Goal: Information Seeking & Learning: Learn about a topic

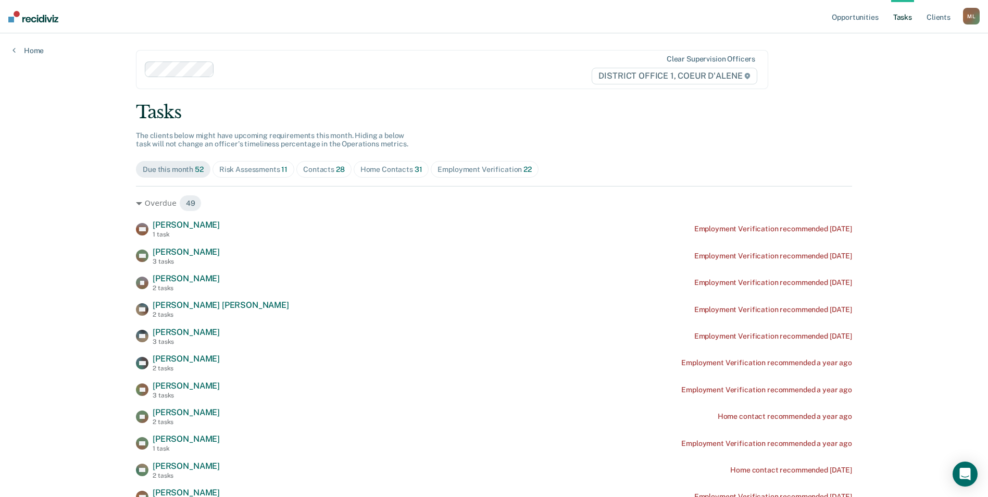
click at [245, 173] on div "Risk Assessments 11" at bounding box center [253, 169] width 68 height 9
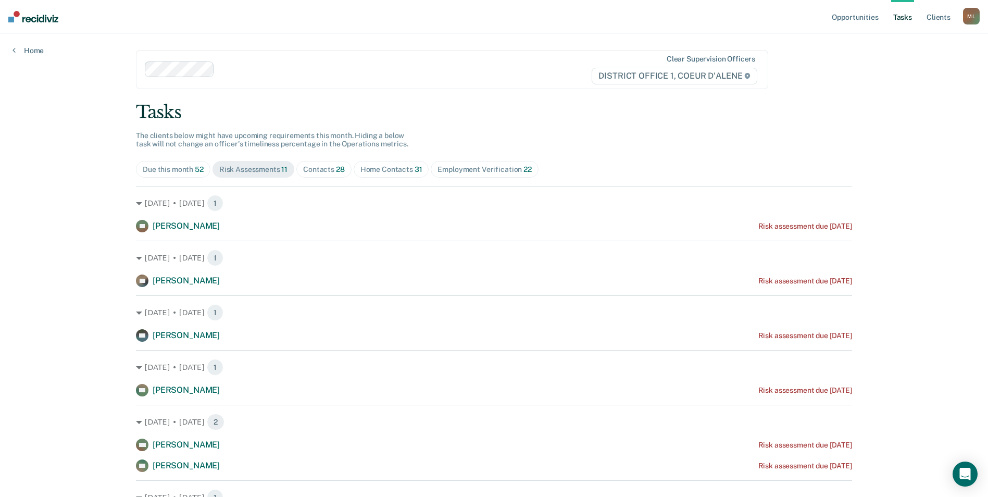
click at [415, 172] on span "31" at bounding box center [419, 169] width 8 height 8
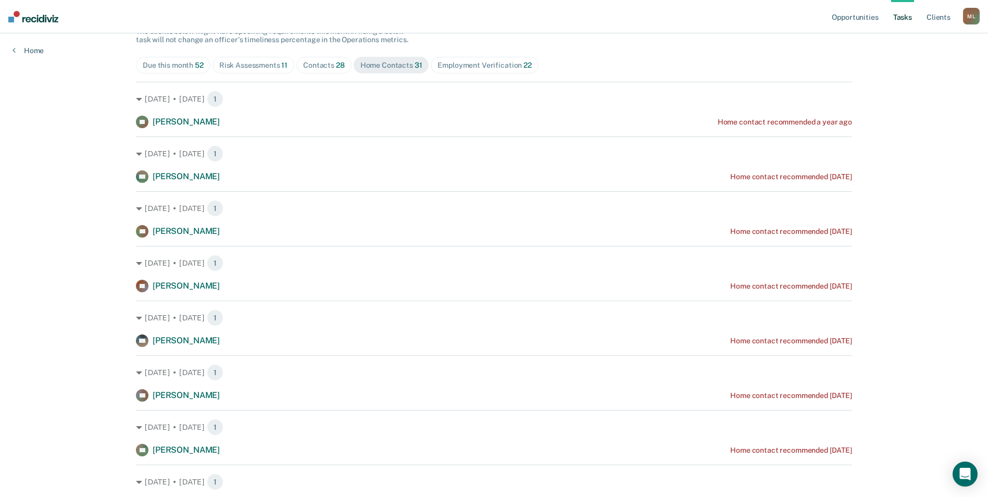
scroll to position [156, 0]
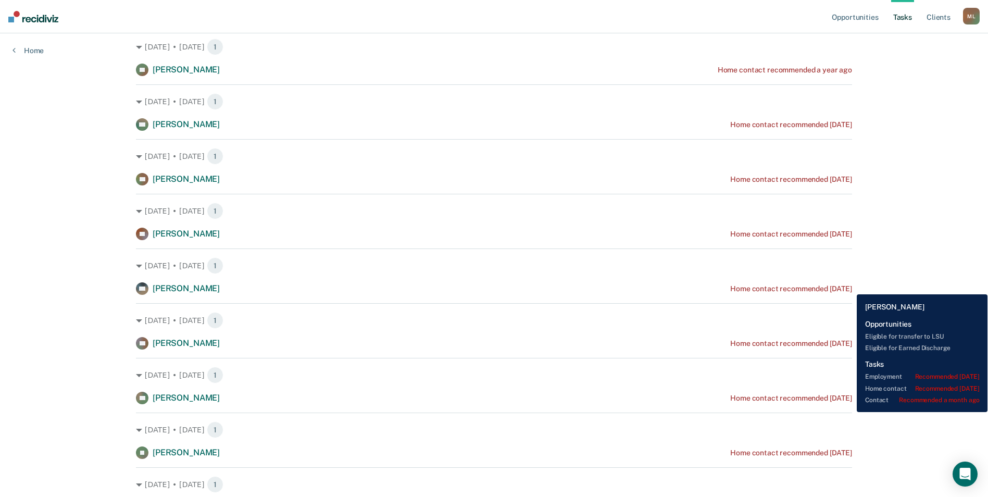
click at [849, 287] on div "Home contact recommended 8 months ago" at bounding box center [792, 288] width 122 height 9
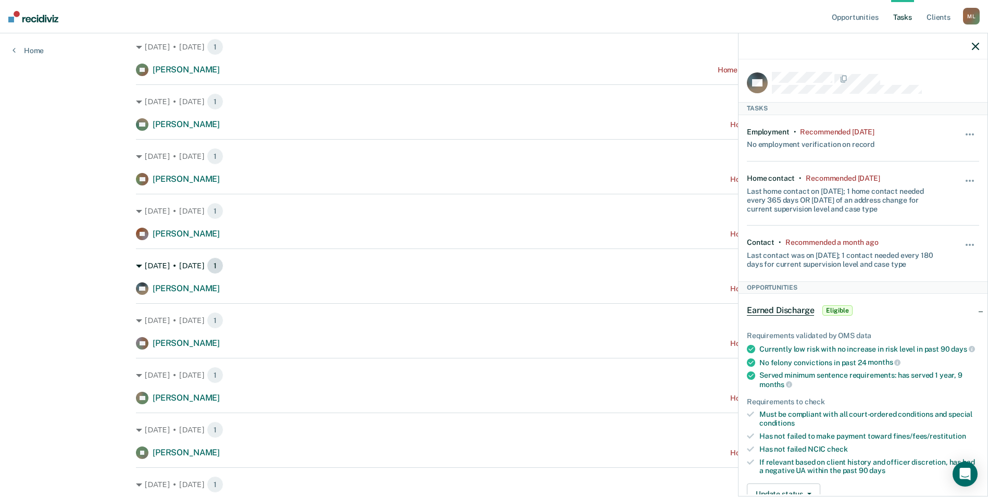
click at [136, 266] on icon at bounding box center [139, 266] width 6 height 6
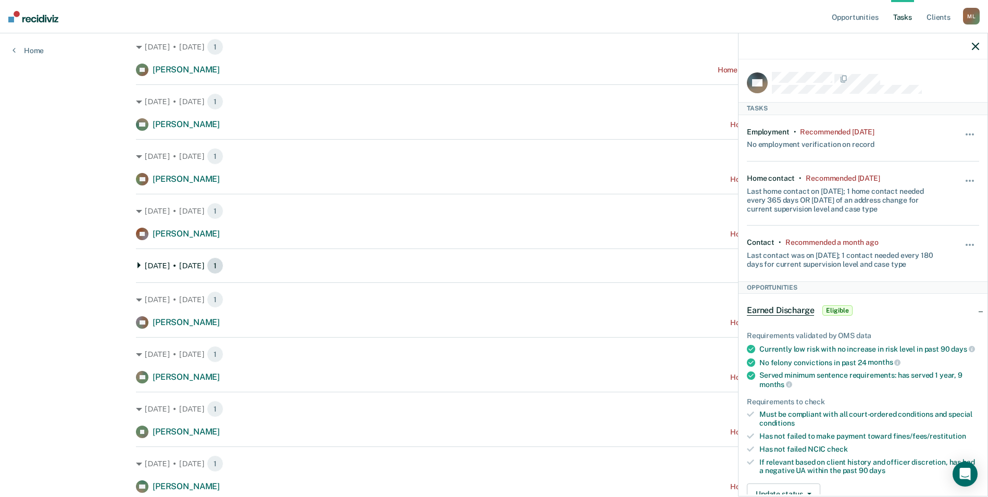
click at [136, 266] on div "Dec. 17 • Tuesday 1" at bounding box center [494, 265] width 716 height 17
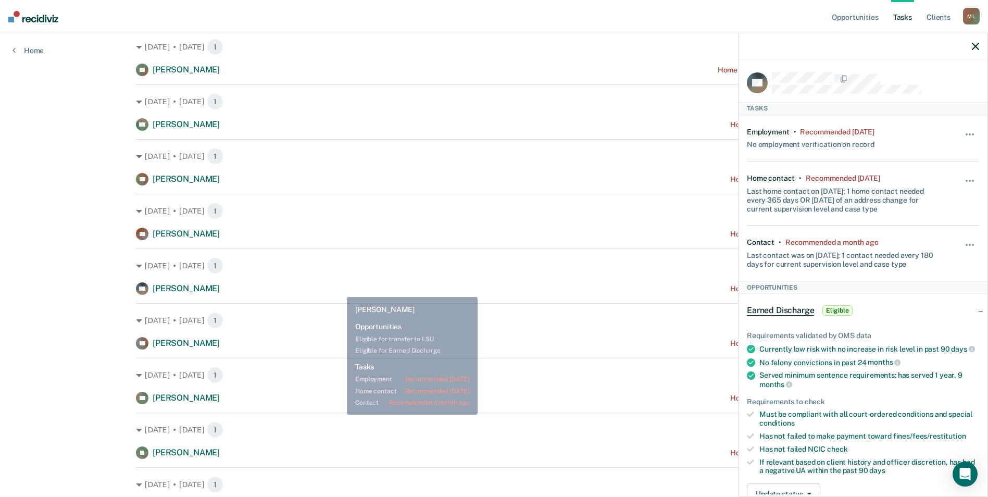
click at [339, 289] on div "MP Mathew Printz Home contact recommended 8 months ago" at bounding box center [494, 288] width 716 height 13
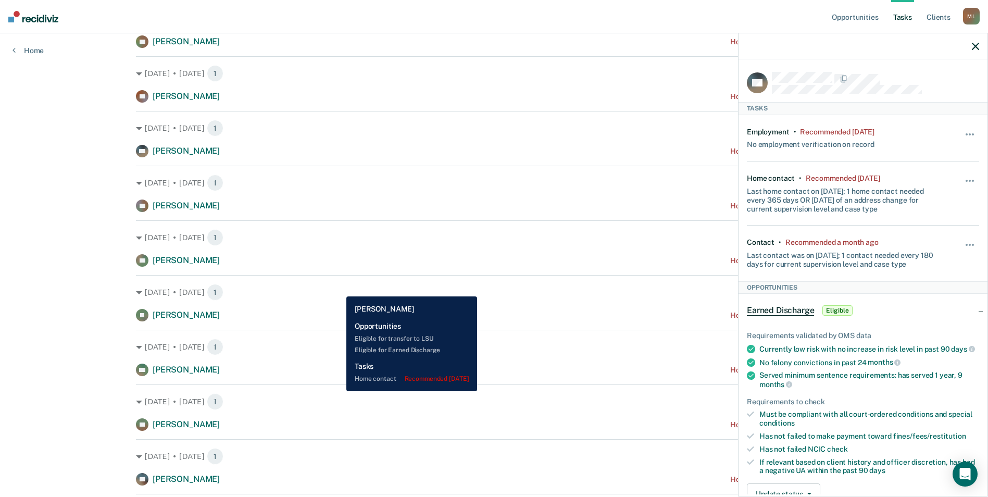
scroll to position [313, 0]
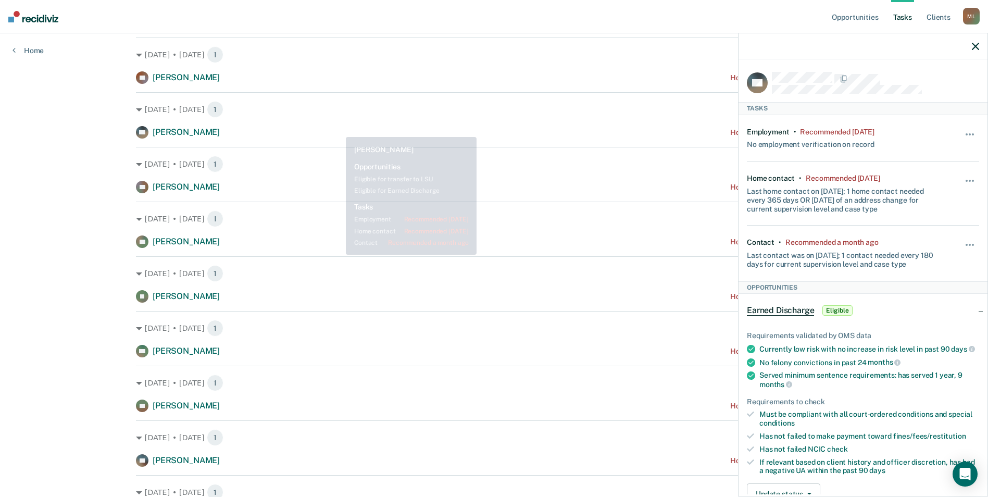
click at [327, 130] on div "MP Mathew Printz Home contact recommended 8 months ago" at bounding box center [494, 132] width 716 height 13
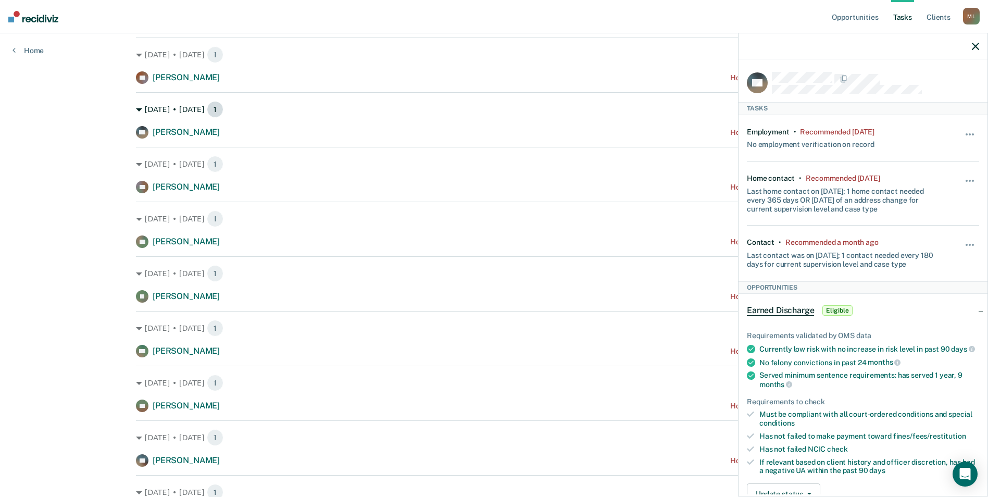
click at [137, 109] on icon at bounding box center [139, 109] width 6 height 3
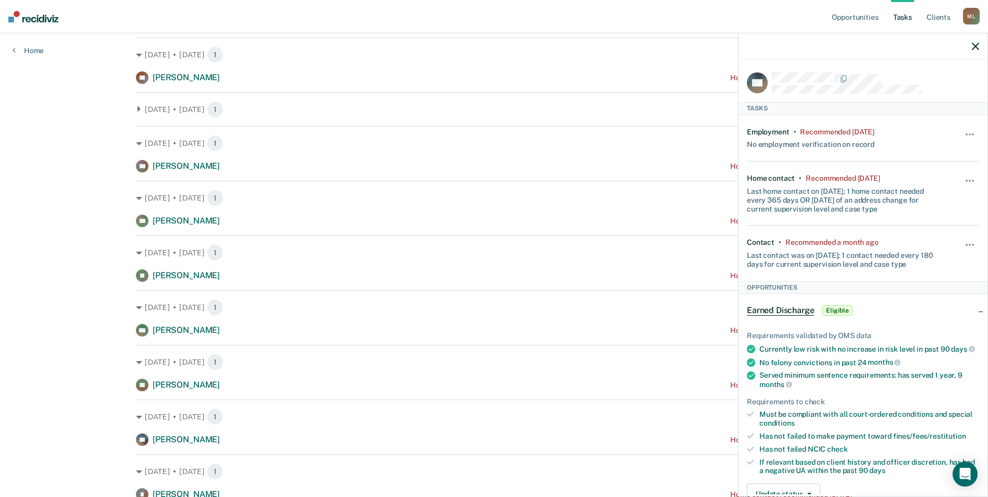
click at [346, 100] on div "Dec. 17 • Tuesday 1 MP Mathew Printz Home contact recommended 8 months ago" at bounding box center [494, 105] width 716 height 26
click at [138, 112] on div "Dec. 17 • Tuesday 1" at bounding box center [494, 109] width 716 height 17
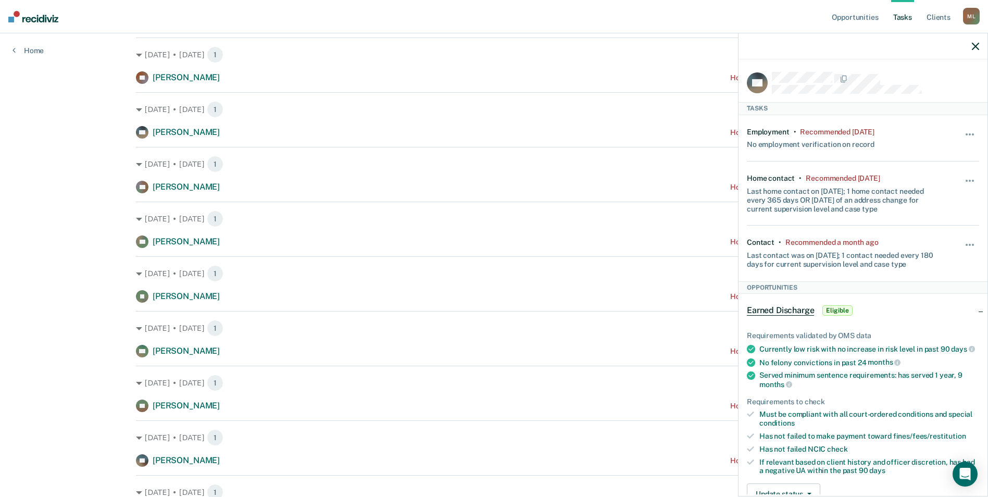
click at [514, 121] on div "Dec. 17 • Tuesday 1 MP Mathew Printz Home contact recommended 8 months ago" at bounding box center [494, 115] width 716 height 46
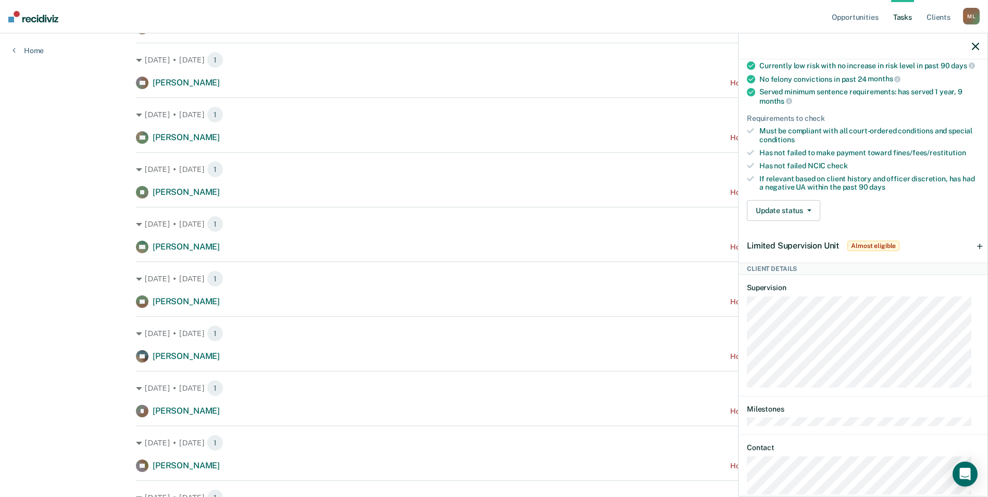
scroll to position [184, 0]
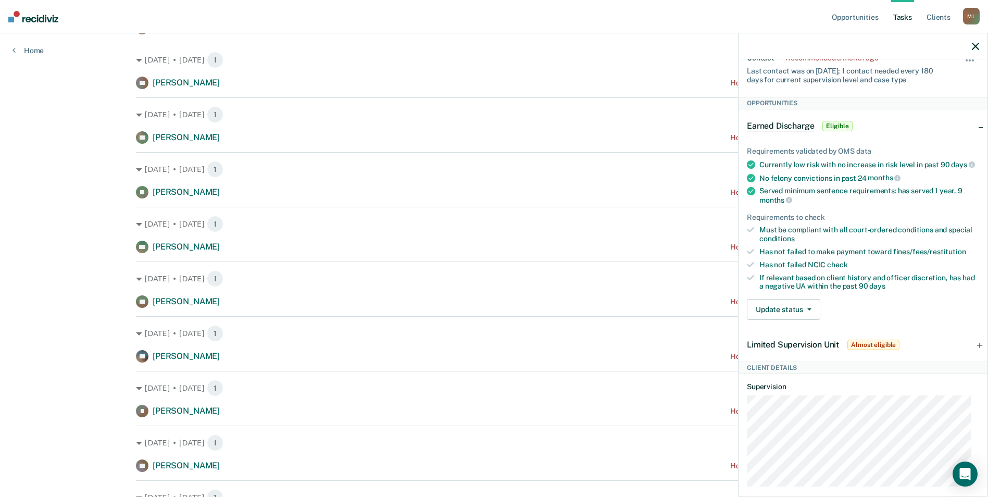
click at [974, 52] on div at bounding box center [863, 46] width 249 height 26
click at [978, 46] on icon "button" at bounding box center [975, 46] width 7 height 7
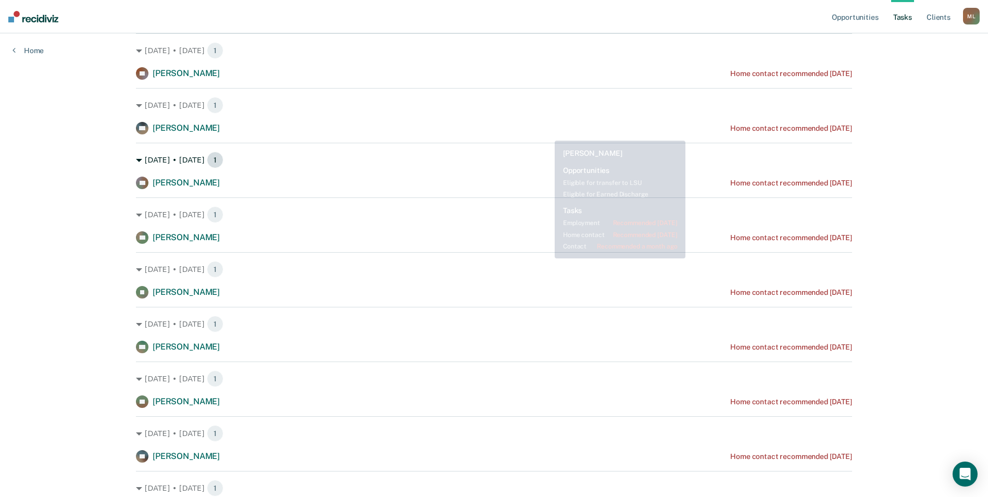
scroll to position [313, 0]
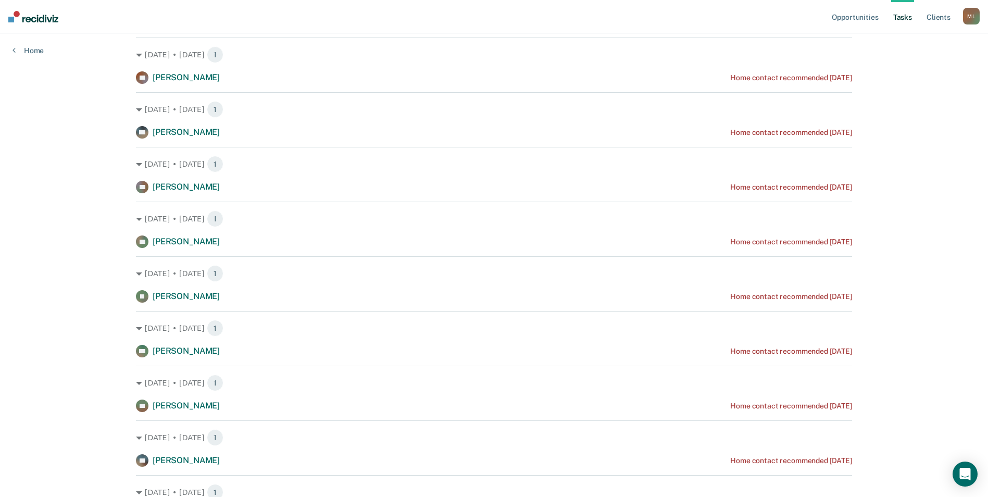
click at [712, 176] on div "Jan. 18 • Saturday 1 CS Carrie Stocker Home contact recommended 7 months ago" at bounding box center [494, 170] width 716 height 46
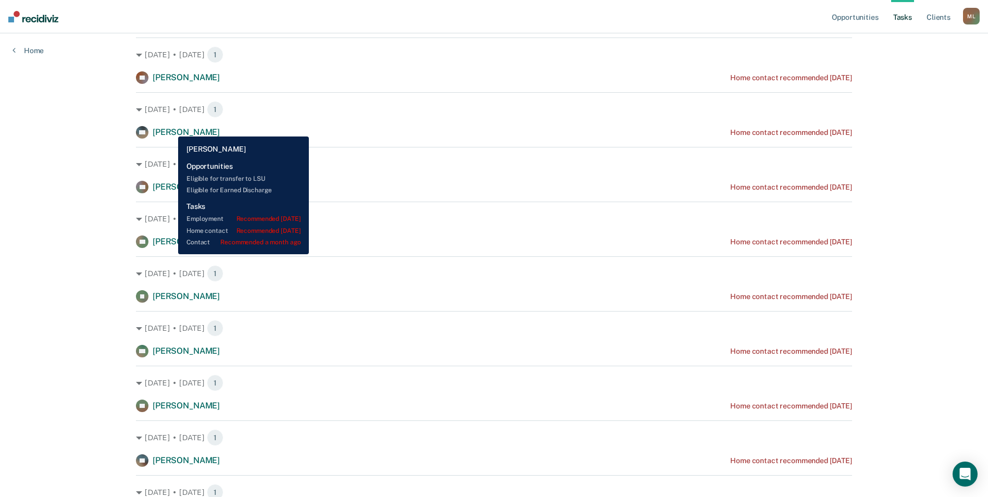
click at [170, 129] on span "[PERSON_NAME]" at bounding box center [186, 132] width 67 height 10
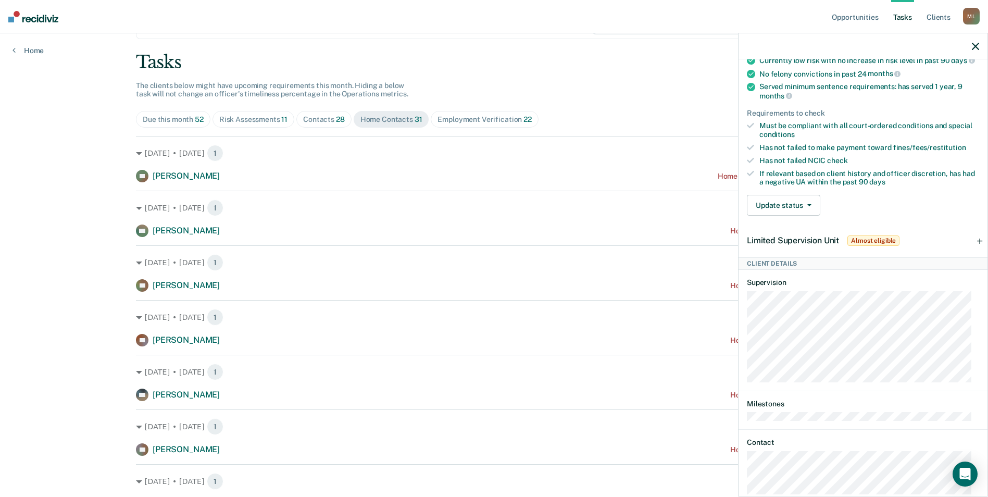
scroll to position [0, 0]
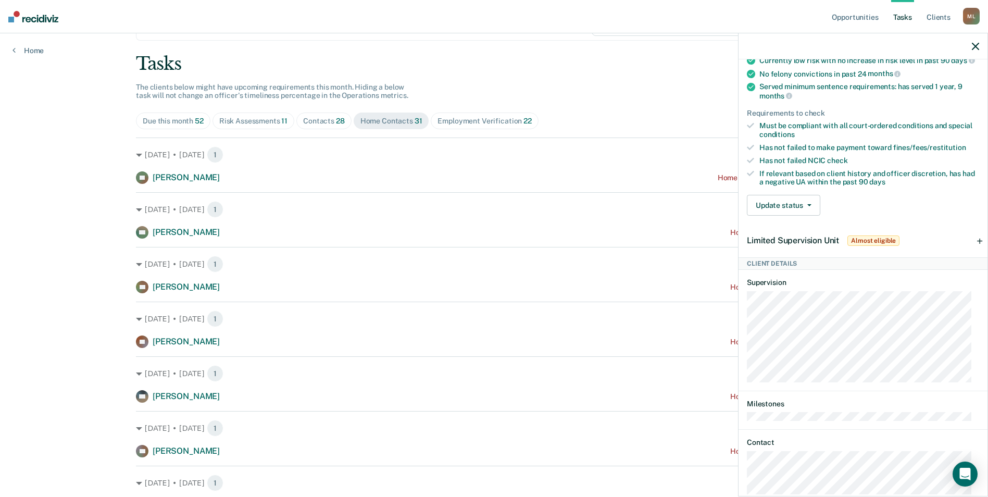
scroll to position [104, 0]
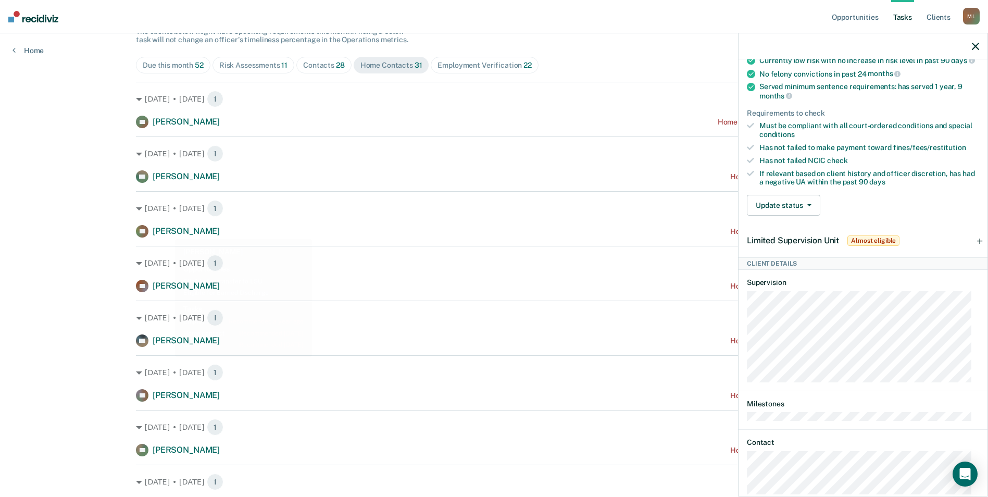
click at [975, 49] on icon "button" at bounding box center [975, 46] width 7 height 7
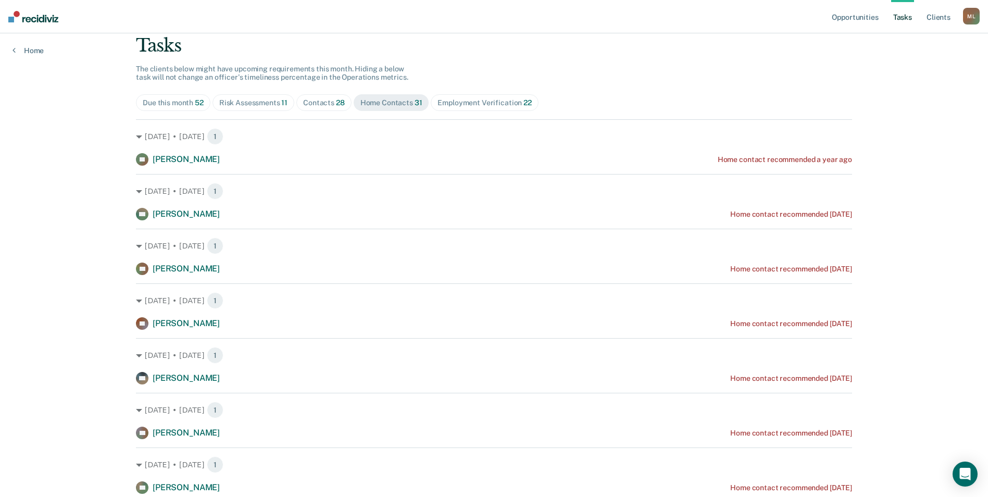
scroll to position [0, 0]
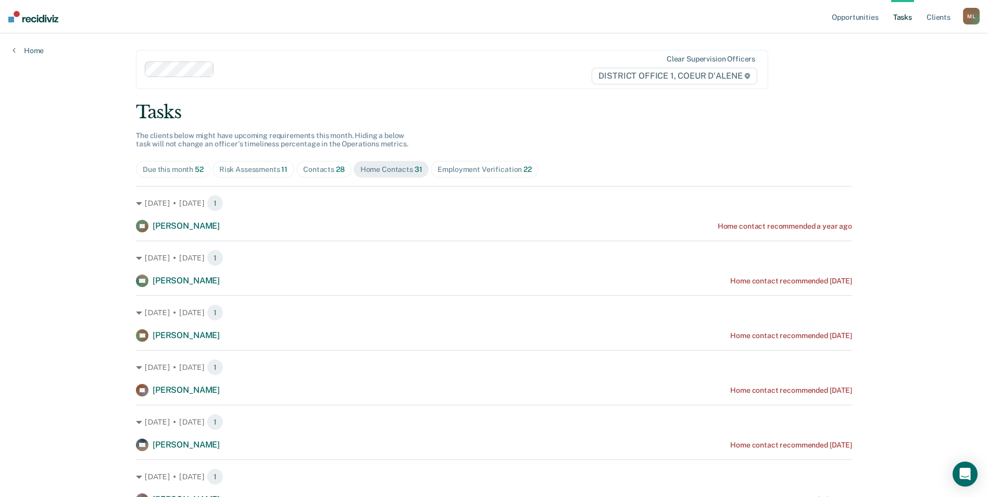
click at [249, 172] on div "Risk Assessments 11" at bounding box center [253, 169] width 68 height 9
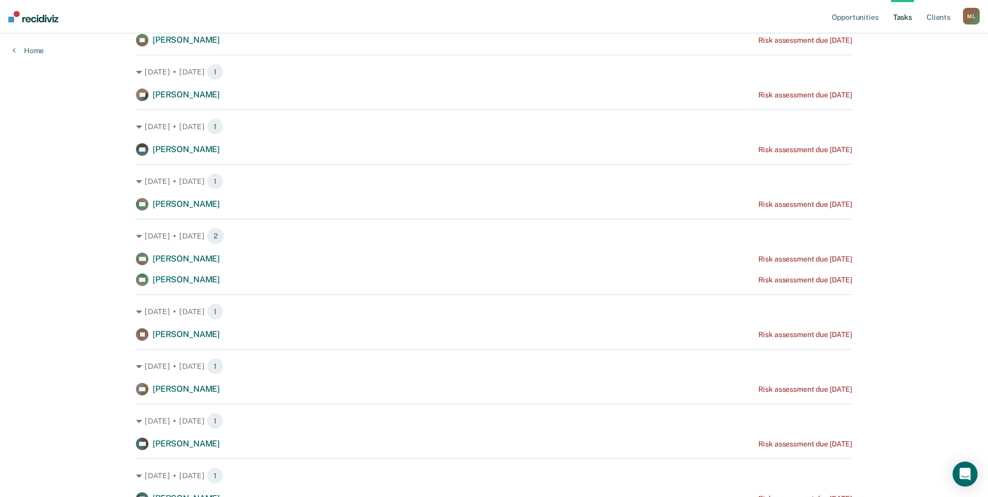
scroll to position [290, 0]
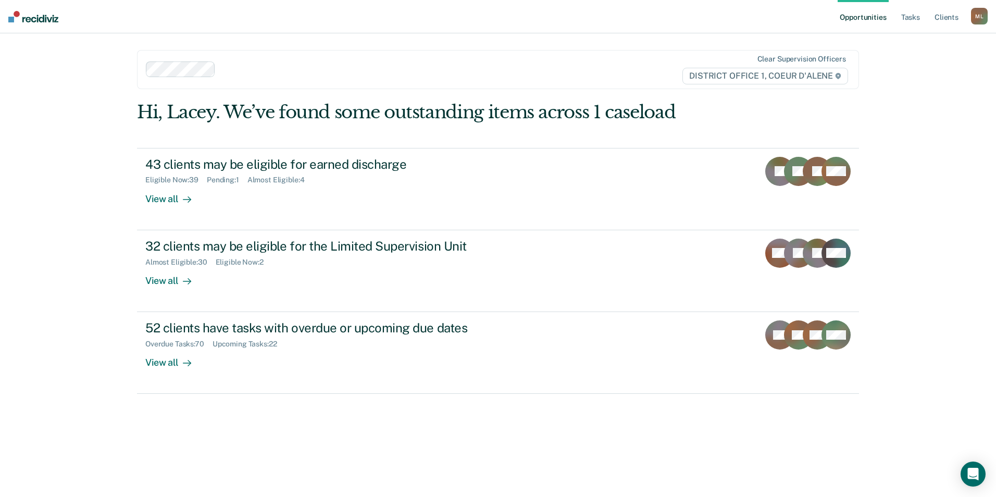
click at [895, 21] on ul "Opportunities Tasks Client s" at bounding box center [904, 16] width 133 height 33
click at [906, 19] on link "Tasks" at bounding box center [910, 16] width 23 height 33
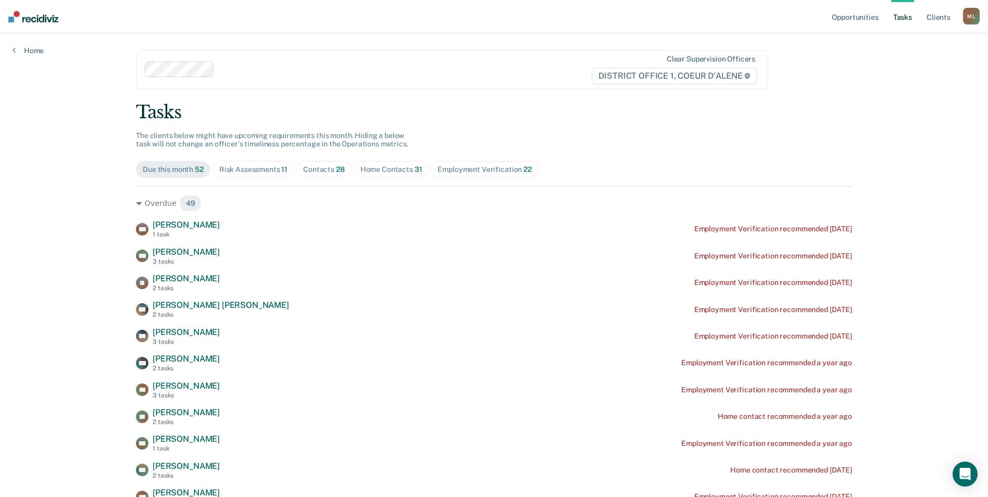
click at [281, 170] on span "11" at bounding box center [284, 169] width 6 height 8
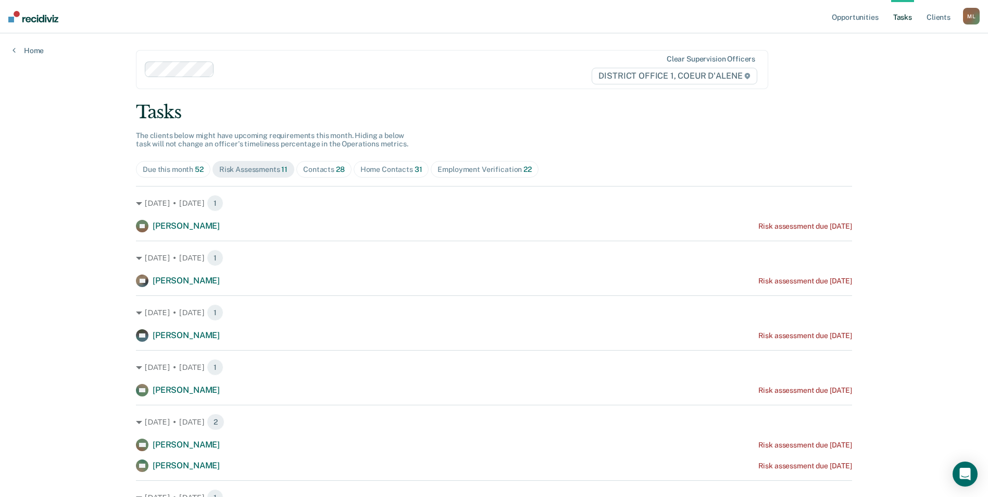
click at [461, 166] on div "Employment Verification 22" at bounding box center [485, 169] width 94 height 9
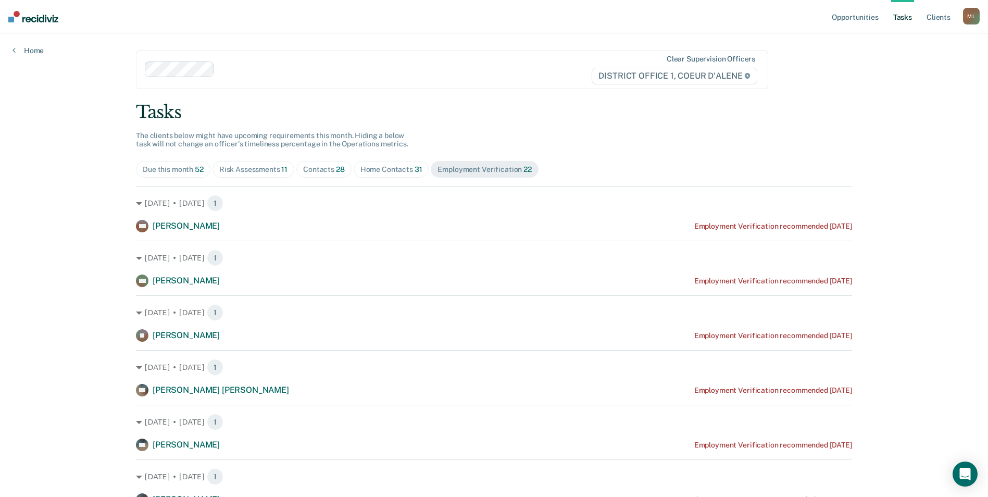
click at [325, 175] on span "Contacts 28" at bounding box center [323, 169] width 55 height 17
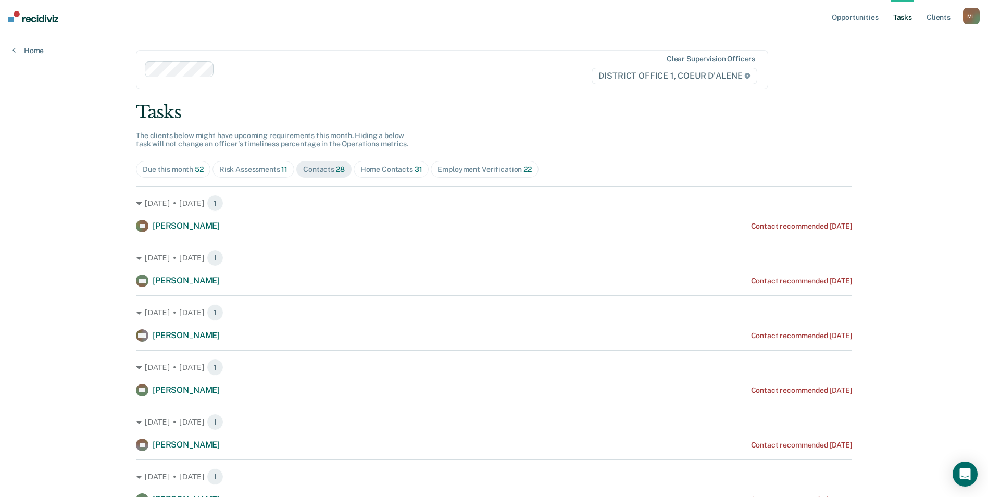
click at [389, 174] on span "Home Contacts 31" at bounding box center [392, 169] width 76 height 17
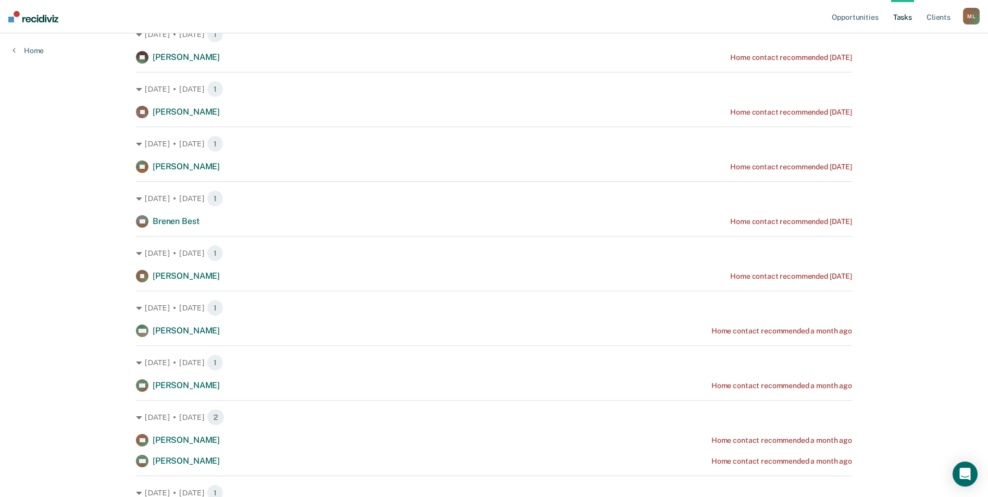
scroll to position [882, 0]
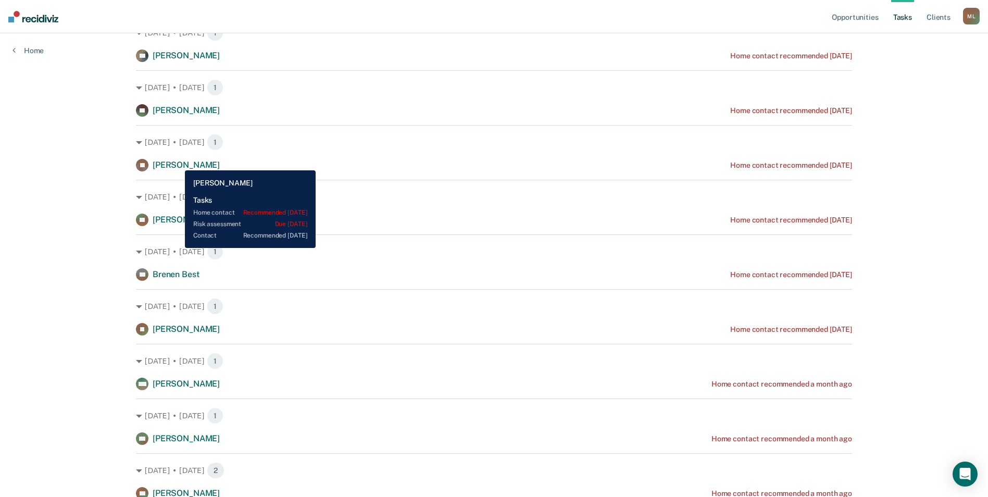
click at [177, 163] on span "[PERSON_NAME]" at bounding box center [186, 165] width 67 height 10
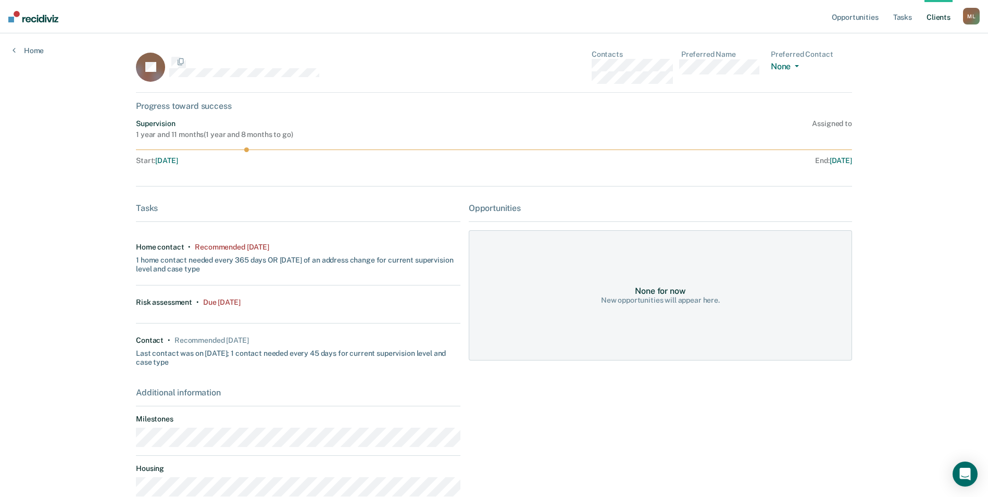
click at [808, 76] on dl "Preferred Contact None Call Text Email None" at bounding box center [811, 67] width 81 height 34
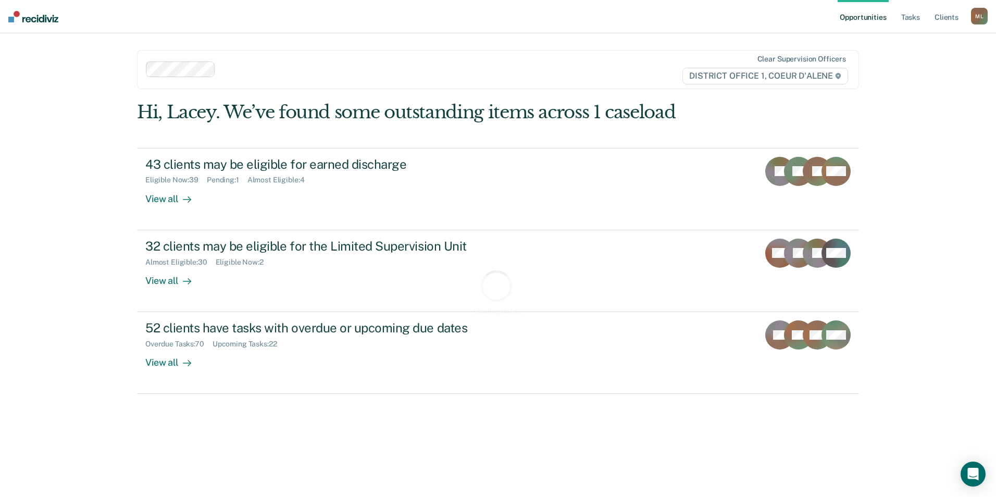
click at [23, 20] on img at bounding box center [33, 16] width 50 height 11
click at [914, 16] on link "Tasks" at bounding box center [910, 16] width 23 height 33
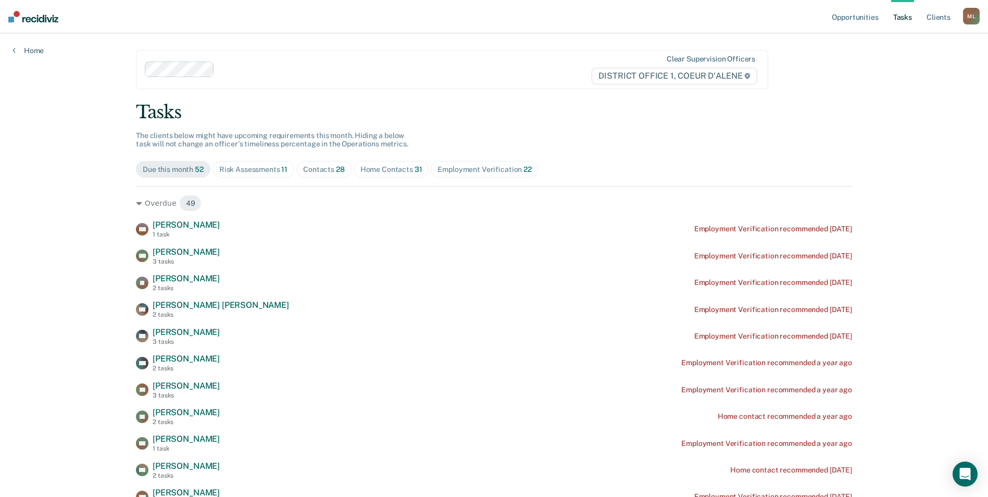
click at [972, 19] on div "M L" at bounding box center [971, 16] width 17 height 17
click at [910, 57] on link "How it works" at bounding box center [930, 55] width 84 height 9
click at [864, 16] on link "Opportunities" at bounding box center [855, 16] width 51 height 33
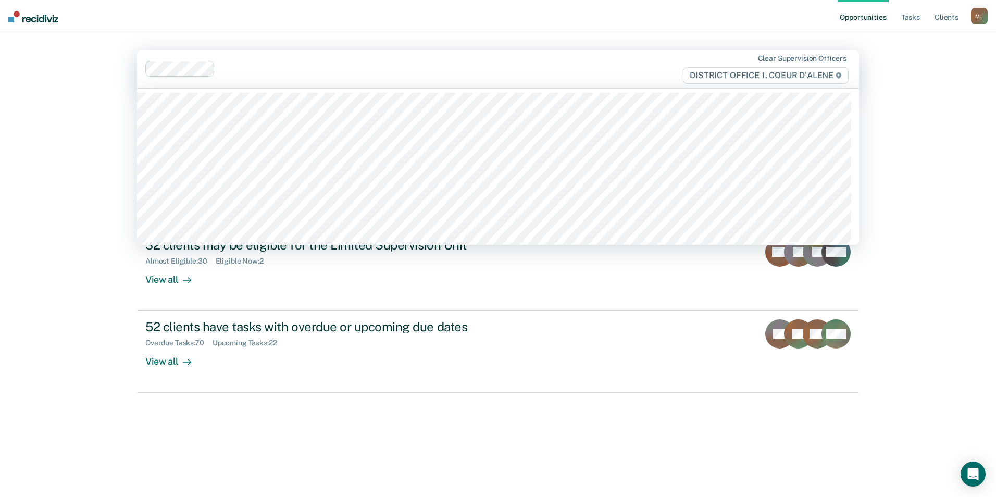
click at [930, 93] on div "Opportunities Tasks Client s [GEOGRAPHIC_DATA][PERSON_NAME] [PERSON_NAME] Profi…" at bounding box center [498, 248] width 996 height 497
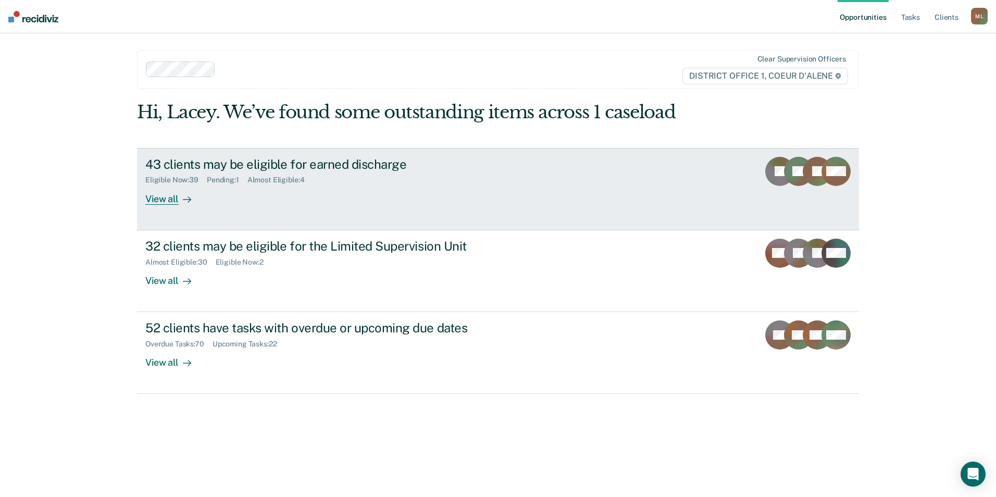
click at [166, 203] on div "View all" at bounding box center [174, 194] width 58 height 20
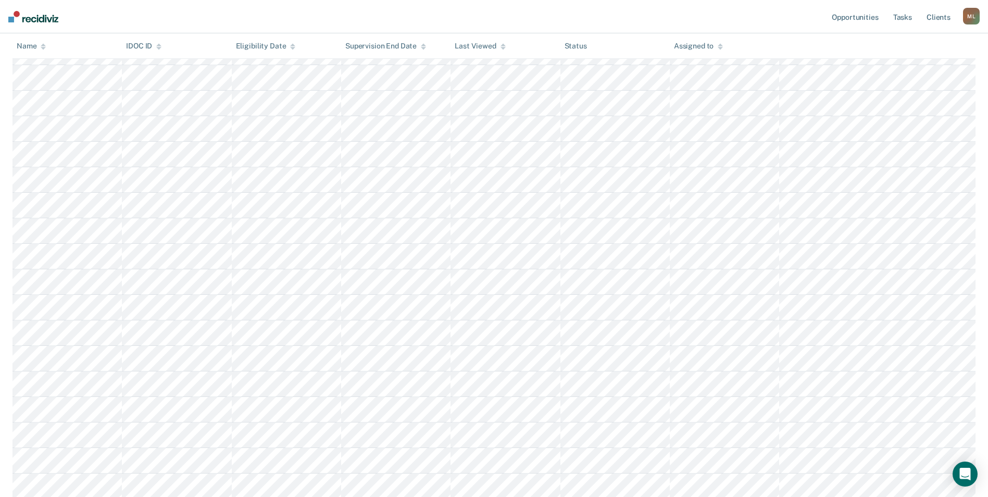
scroll to position [803, 0]
